Goal: Navigation & Orientation: Understand site structure

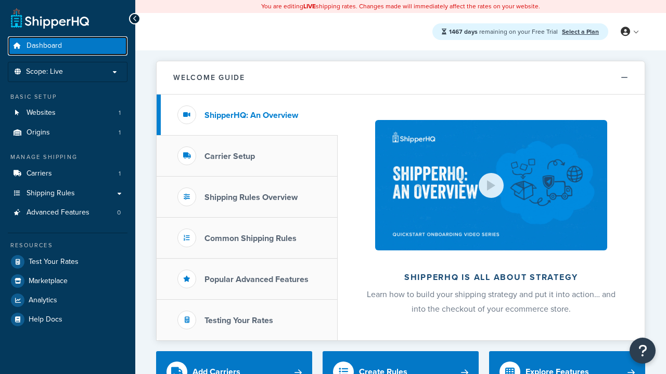
click at [44, 46] on span "Dashboard" at bounding box center [44, 46] width 35 height 9
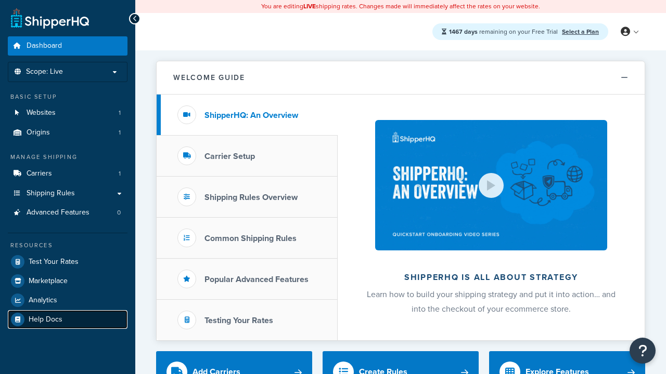
click at [45, 319] on span "Help Docs" at bounding box center [46, 320] width 34 height 9
